Goal: Task Accomplishment & Management: Manage account settings

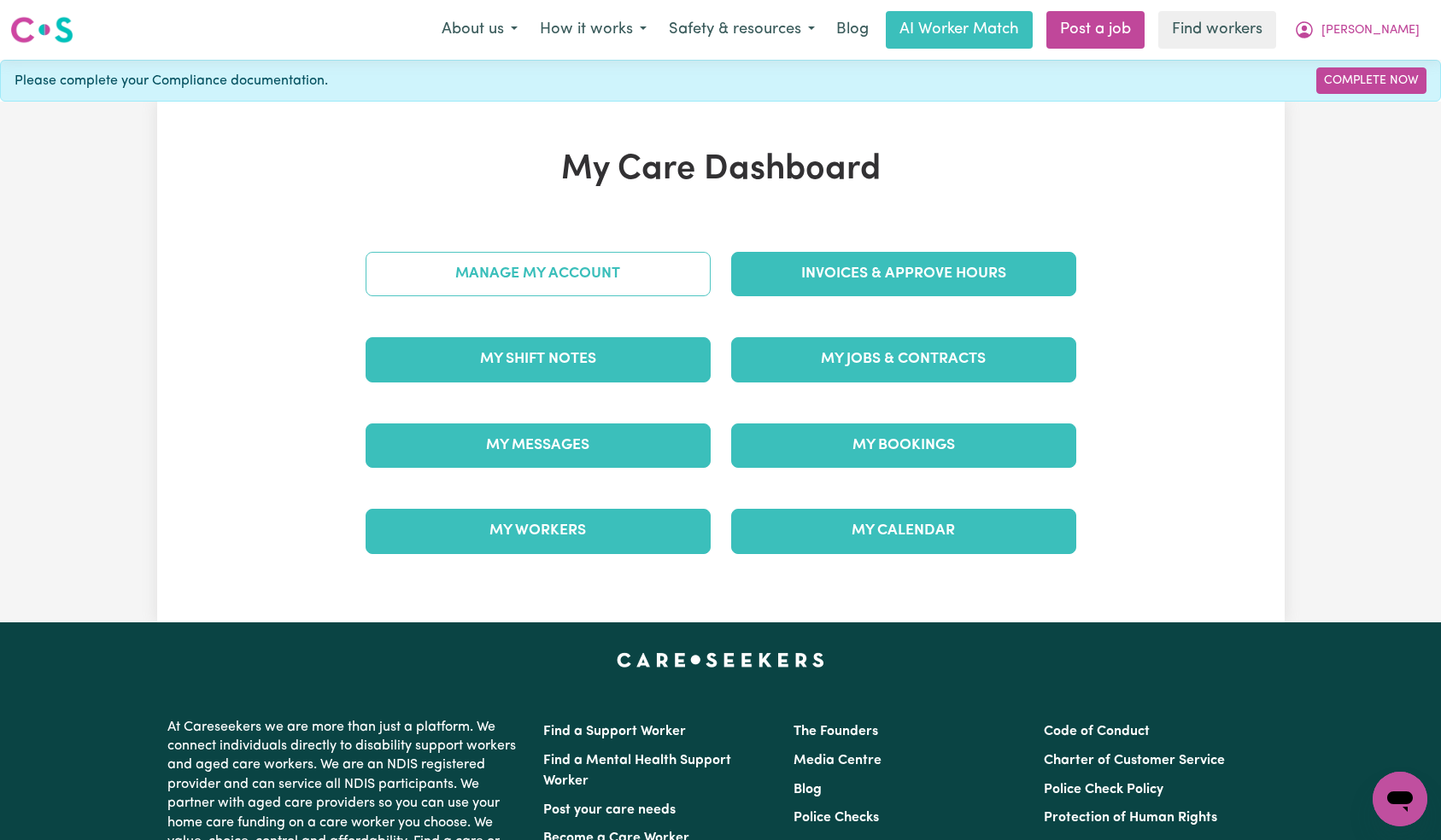
click at [596, 293] on link "Manage My Account" at bounding box center [537, 275] width 345 height 45
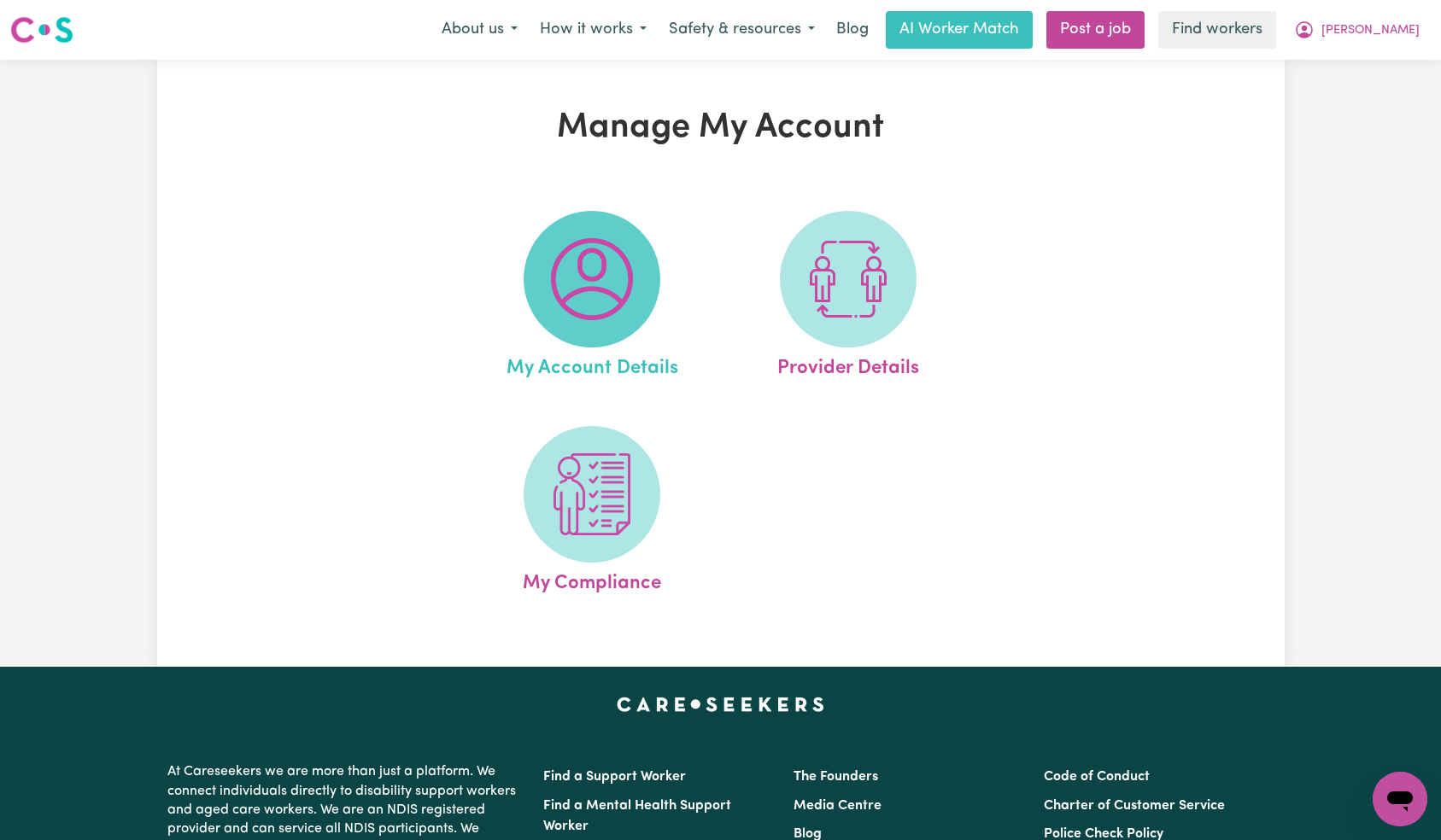
click at [620, 310] on img at bounding box center [592, 279] width 82 height 82
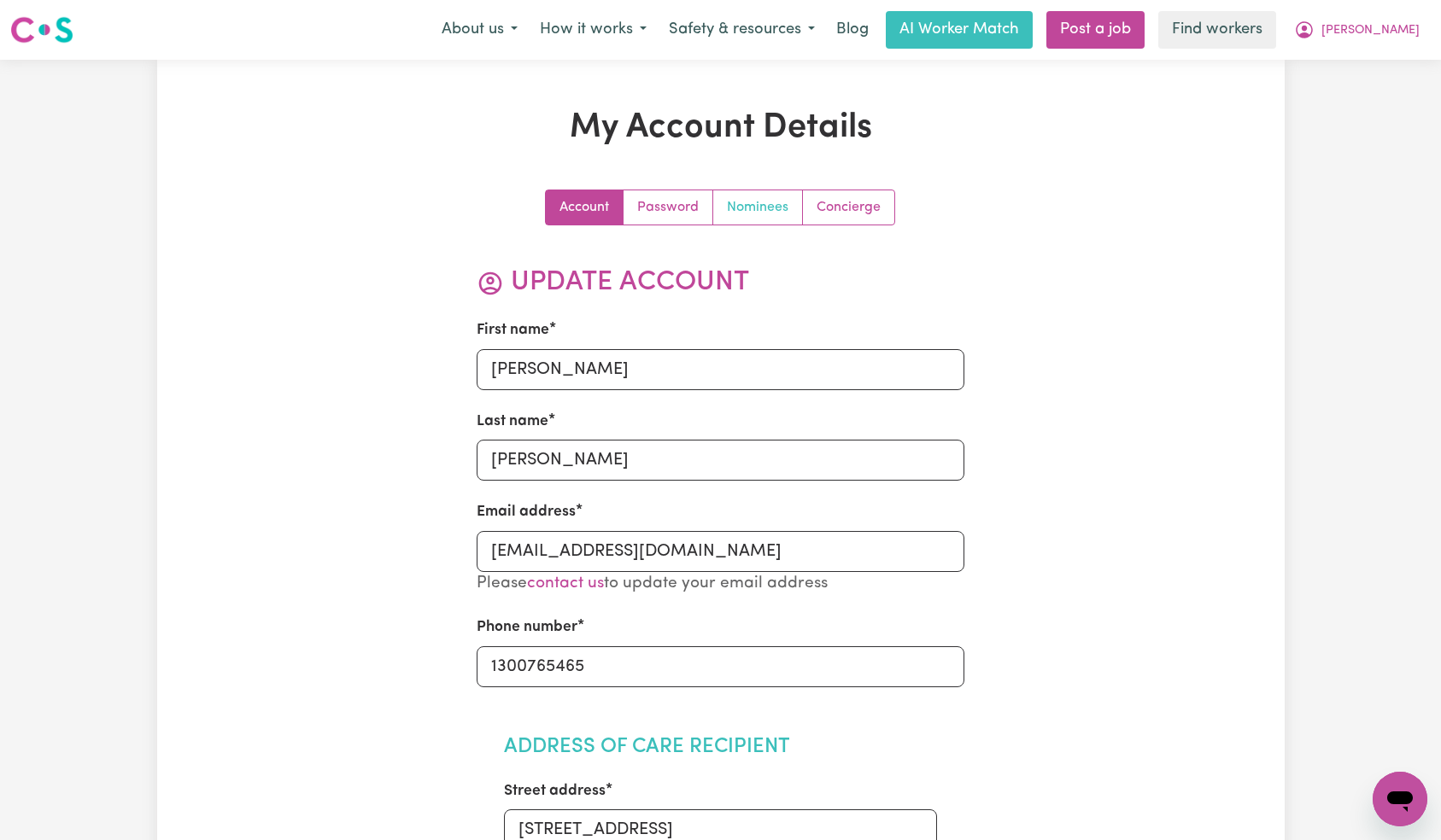
click at [760, 203] on link "Nominees" at bounding box center [758, 207] width 90 height 35
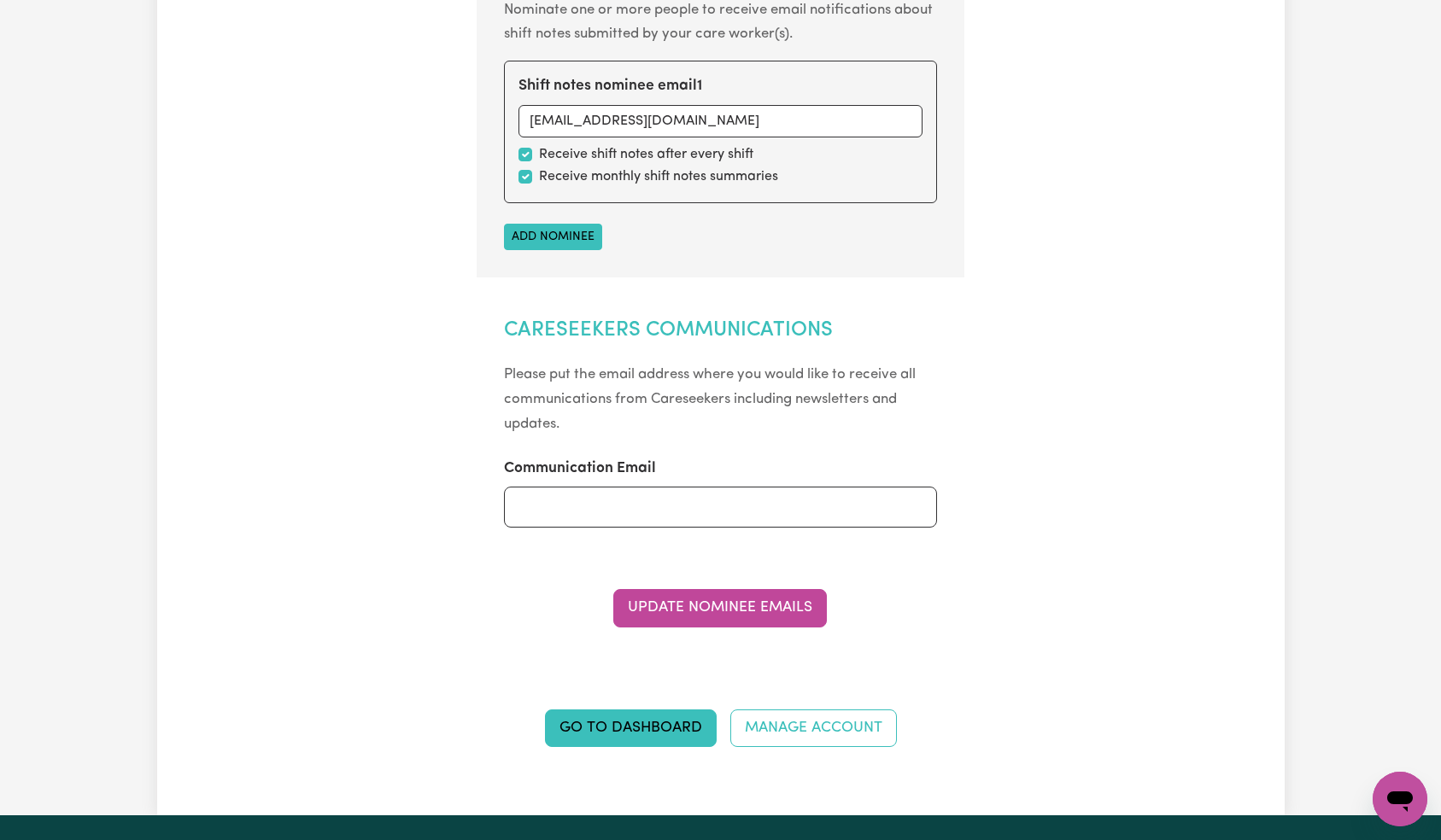
scroll to position [721, 0]
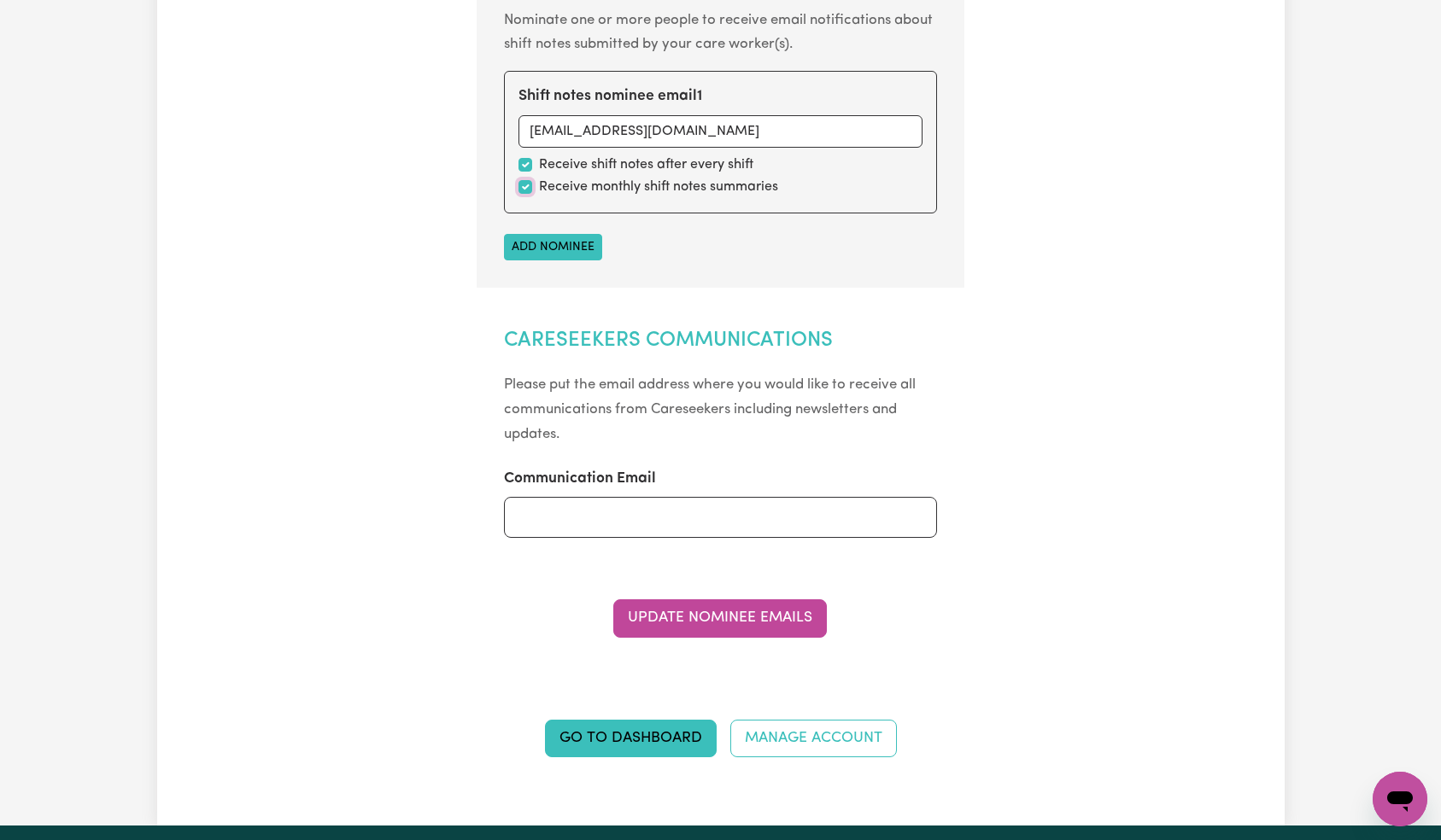
click at [526, 189] on input "checkbox" at bounding box center [525, 187] width 14 height 14
checkbox input "false"
click at [763, 610] on button "Update Nominee Emails" at bounding box center [720, 619] width 214 height 37
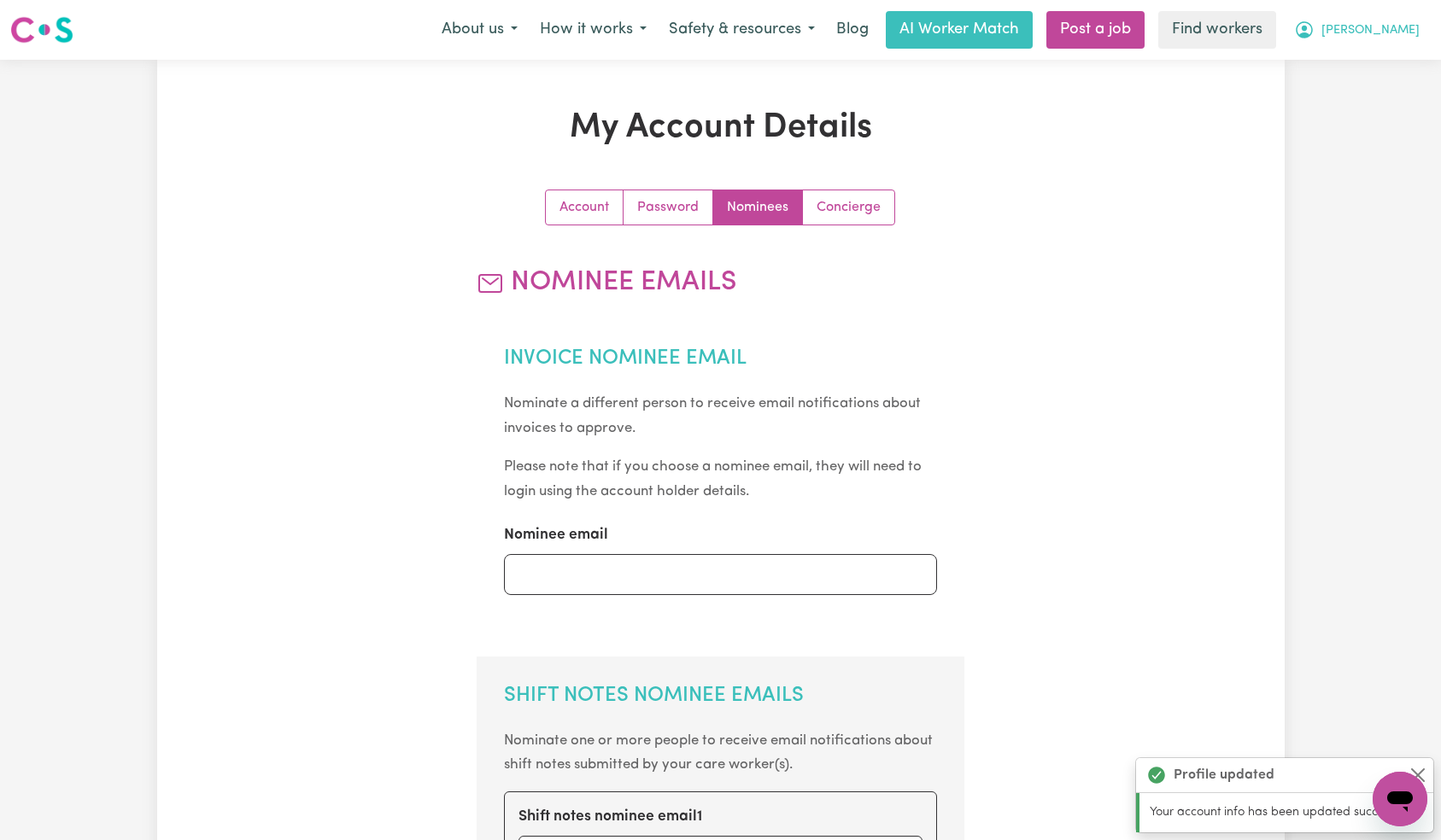
click at [1391, 32] on span "[PERSON_NAME]" at bounding box center [1370, 31] width 98 height 19
click at [1377, 108] on link "Logout" at bounding box center [1363, 98] width 135 height 33
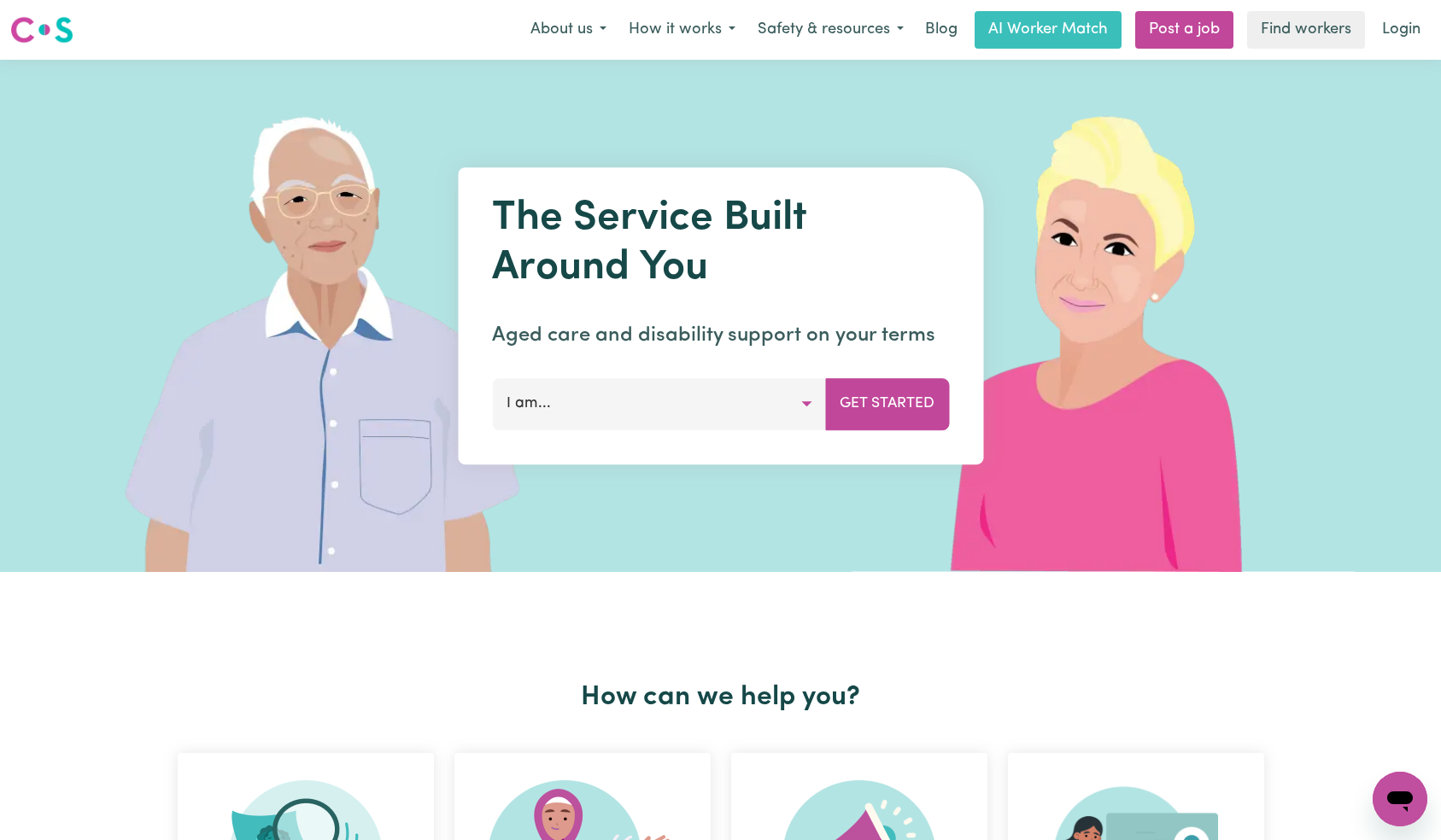
click at [1400, 28] on link "Login" at bounding box center [1401, 30] width 59 height 37
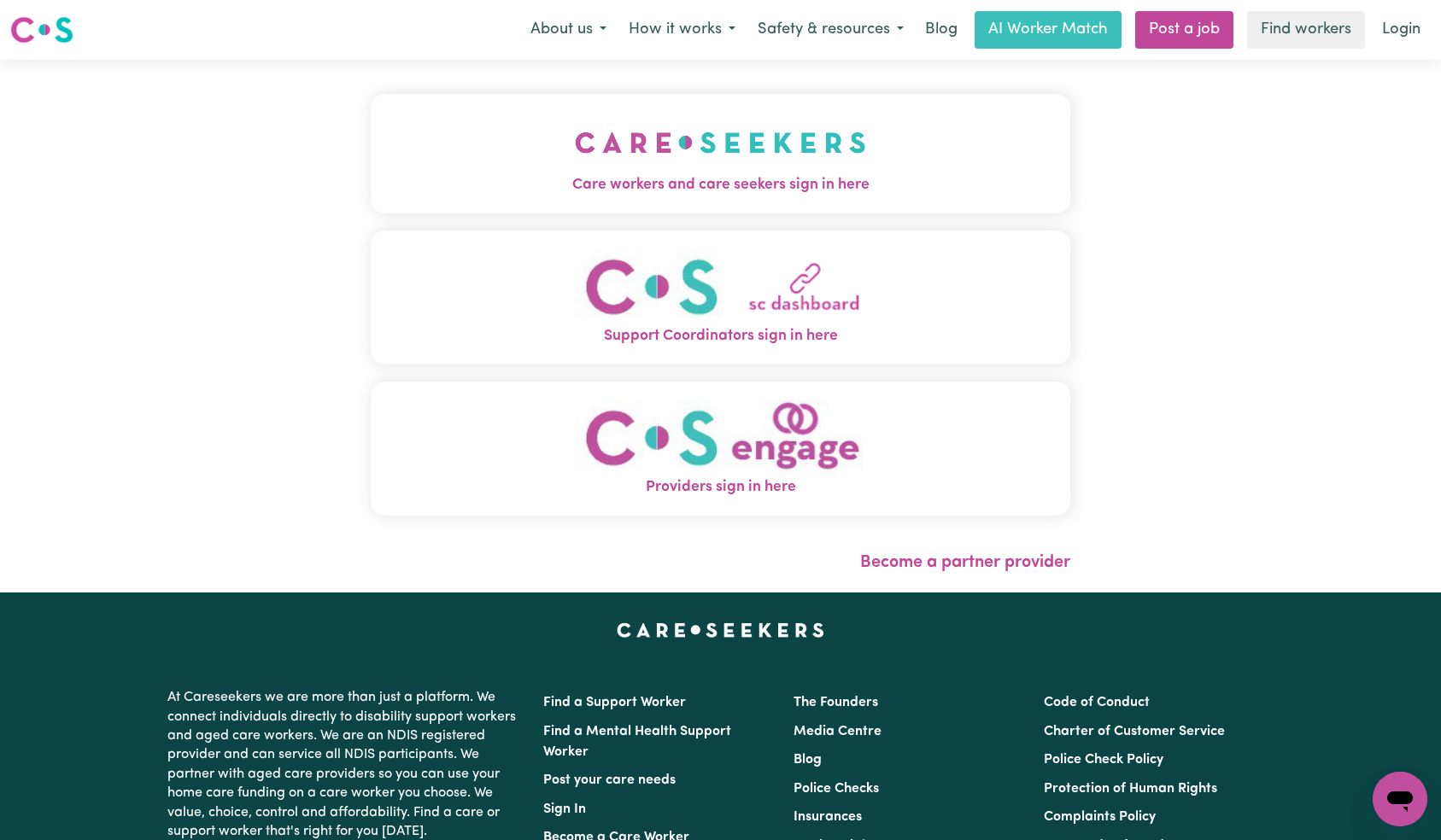
click at [575, 153] on img "Care workers and care seekers sign in here" at bounding box center [720, 143] width 292 height 64
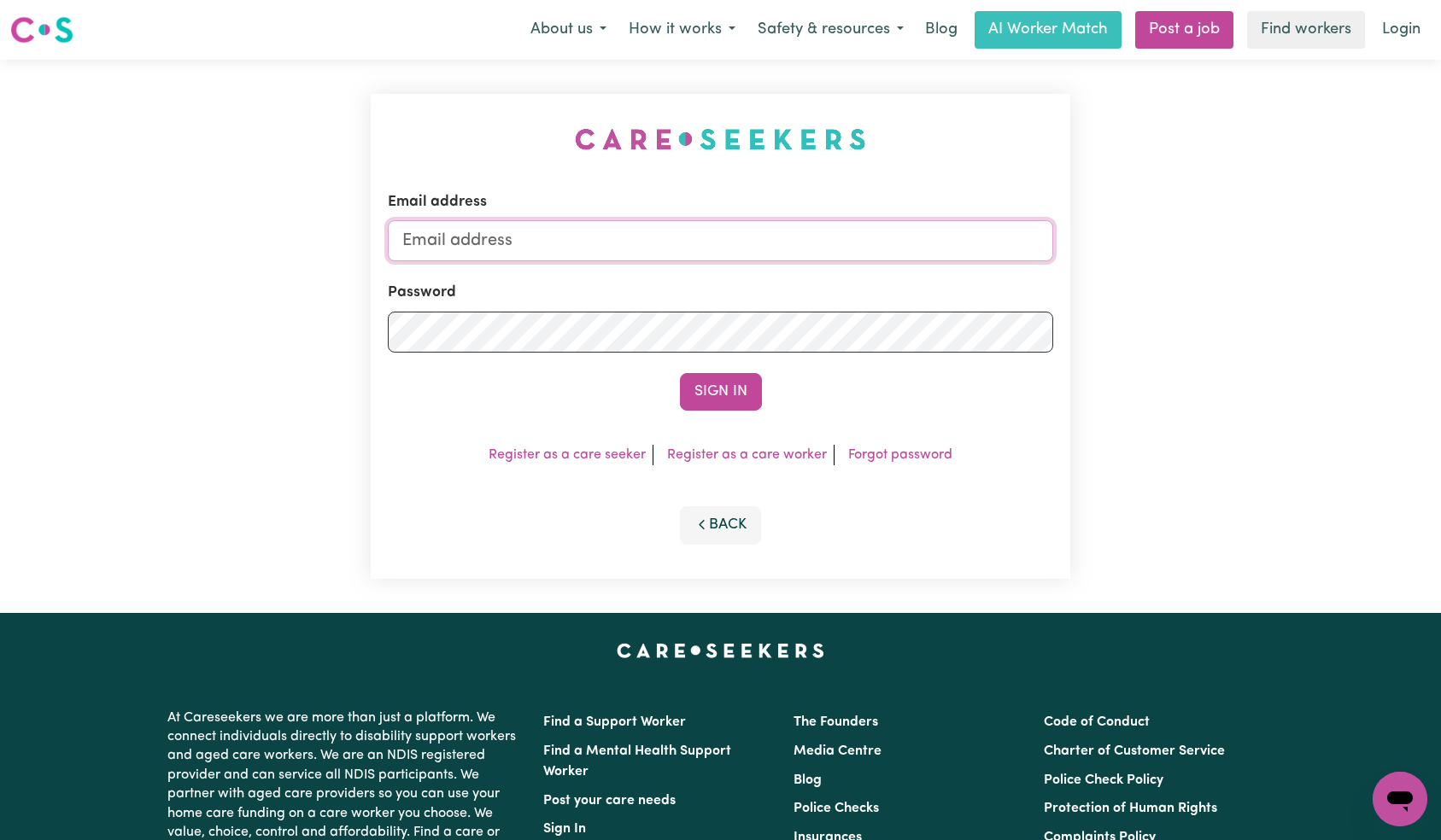
click at [688, 253] on input "Email address" at bounding box center [720, 241] width 666 height 41
paste input "[EMAIL_ADDRESS][DOMAIN_NAME]"
type input "[EMAIL_ADDRESS][DOMAIN_NAME]"
click at [701, 388] on button "Sign In" at bounding box center [721, 392] width 82 height 37
